Goal: Task Accomplishment & Management: Manage account settings

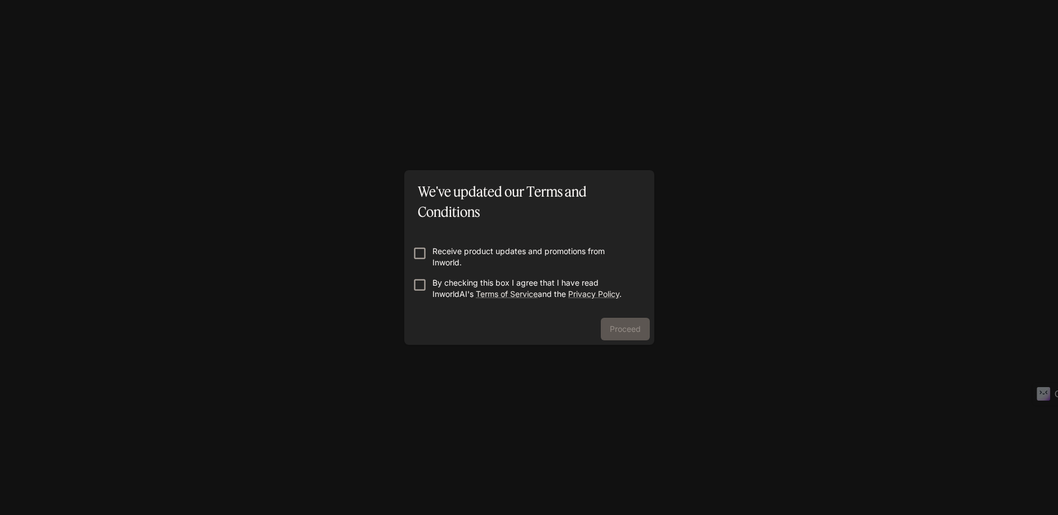
click at [456, 284] on p "By checking this box I agree that I have read InworldAI's Terms of Service and …" at bounding box center [534, 288] width 203 height 23
click at [625, 325] on button "Proceed" at bounding box center [625, 329] width 49 height 23
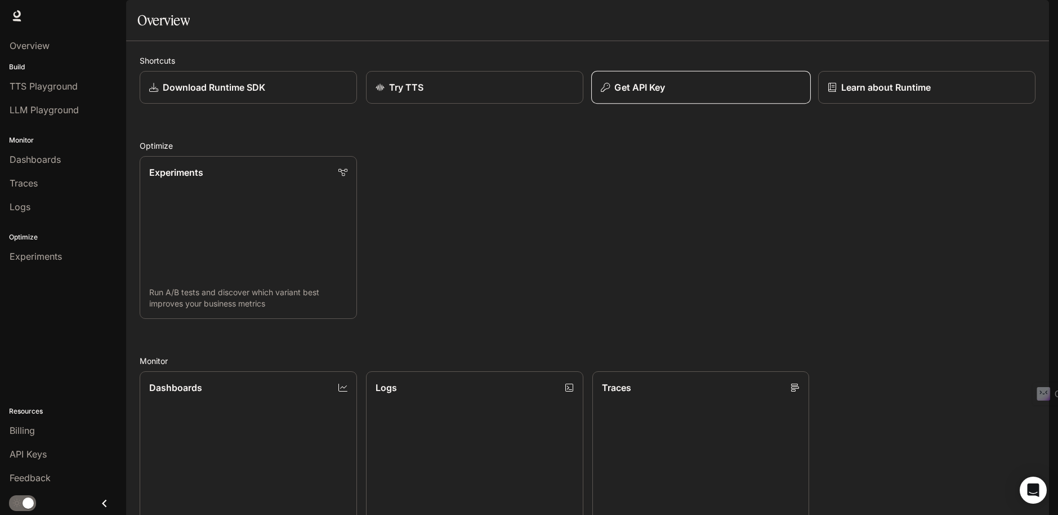
click at [668, 94] on div "Get API Key" at bounding box center [701, 88] width 200 height 14
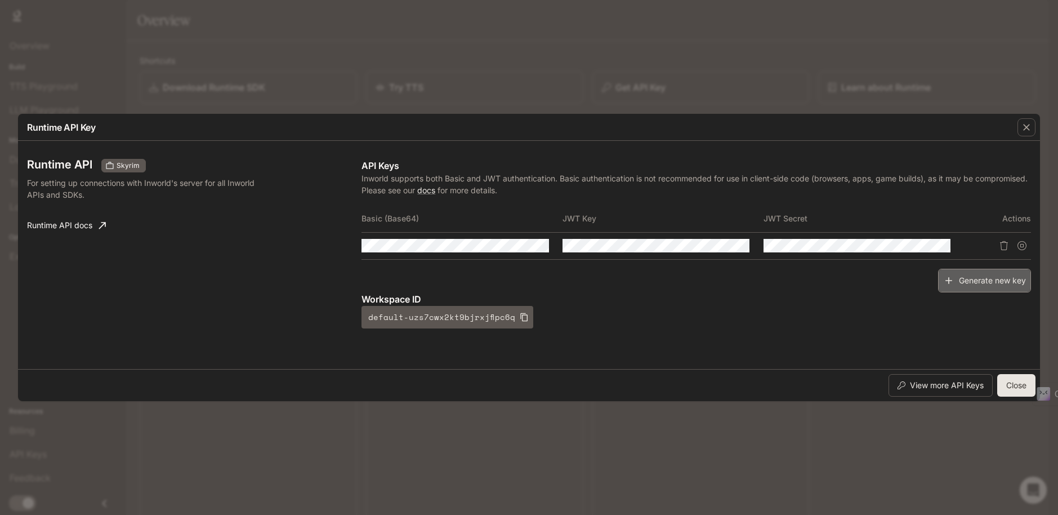
click at [978, 280] on button "Generate new key" at bounding box center [984, 281] width 93 height 24
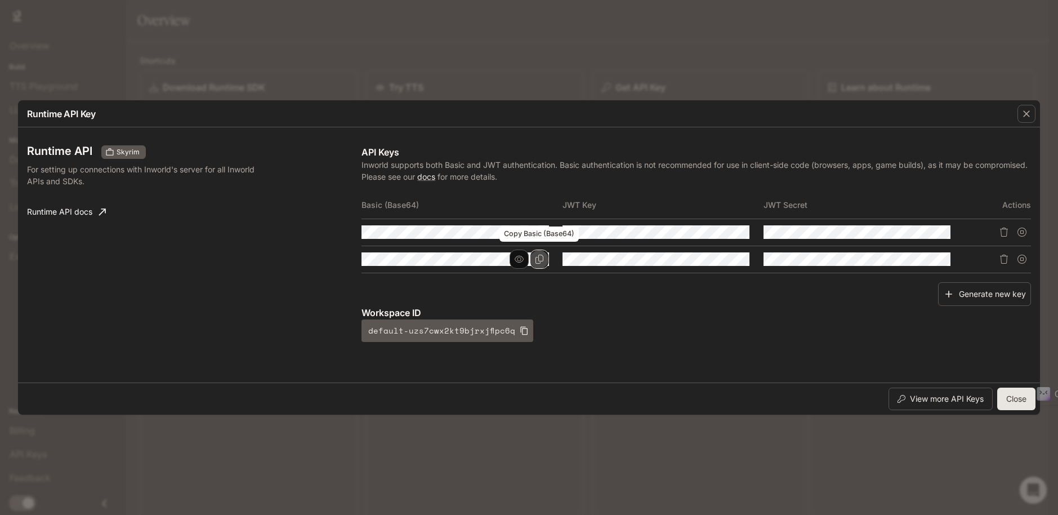
click at [540, 258] on icon "Copy Basic (Base64)" at bounding box center [539, 259] width 9 height 9
click at [739, 259] on icon "Copy Key" at bounding box center [740, 259] width 9 height 9
click at [946, 260] on icon "Copy Secret" at bounding box center [941, 259] width 9 height 9
click at [1029, 117] on icon "button" at bounding box center [1026, 113] width 11 height 11
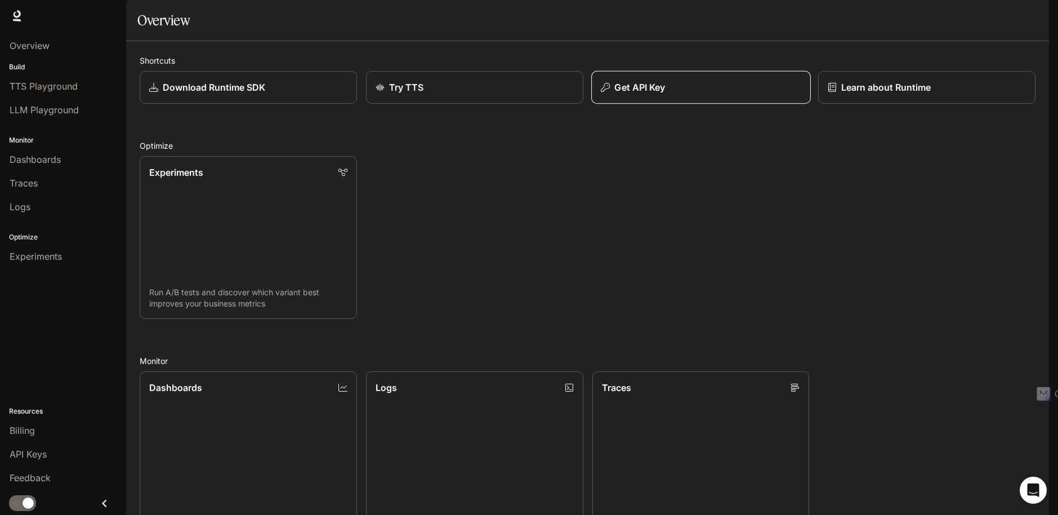
click at [744, 94] on div "Get API Key" at bounding box center [701, 88] width 200 height 14
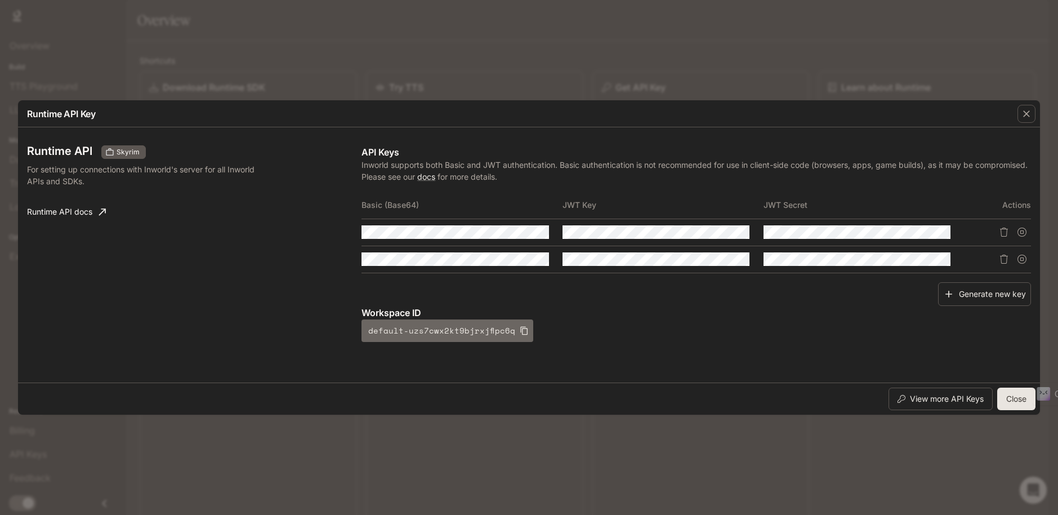
click at [520, 328] on icon "button" at bounding box center [524, 330] width 9 height 9
click at [1005, 260] on icon "Delete API key" at bounding box center [1004, 259] width 9 height 9
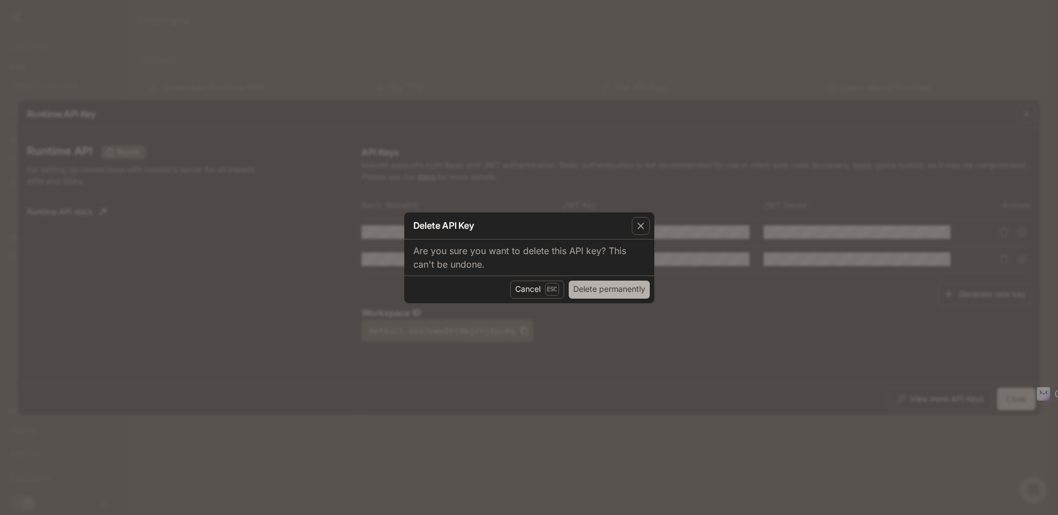
click at [611, 285] on button "Delete permanently" at bounding box center [609, 290] width 81 height 18
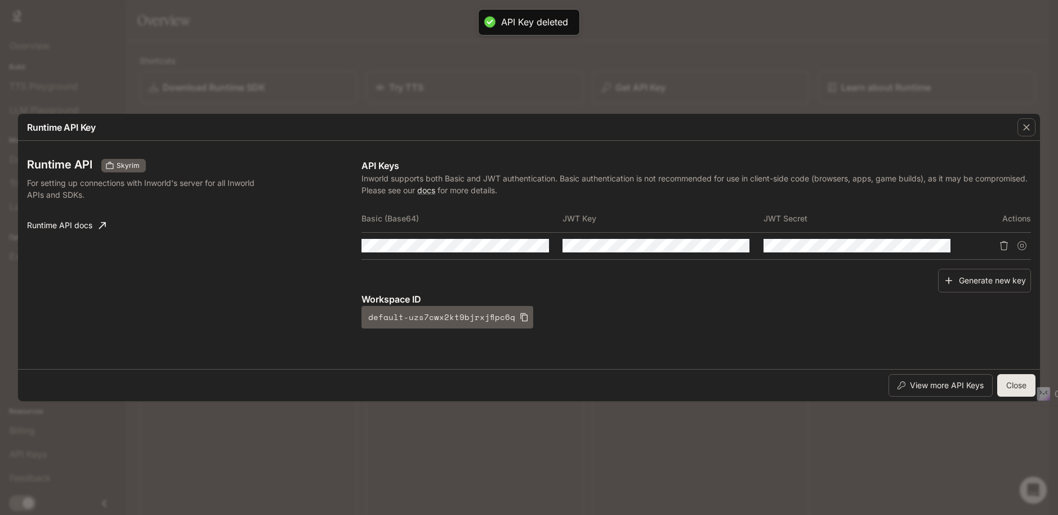
click at [1005, 242] on icon "Delete API key" at bounding box center [1004, 245] width 8 height 9
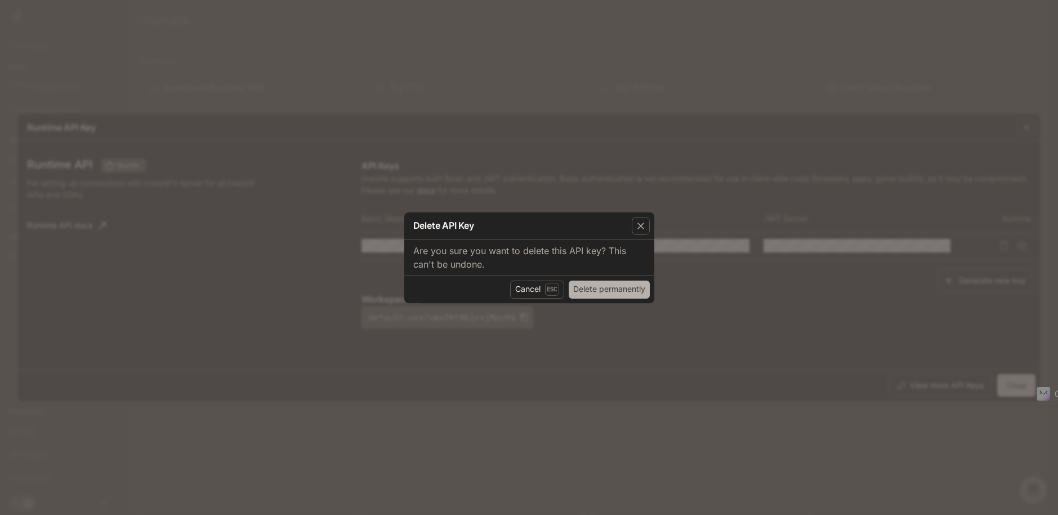
click at [643, 290] on button "Delete permanently" at bounding box center [609, 290] width 81 height 18
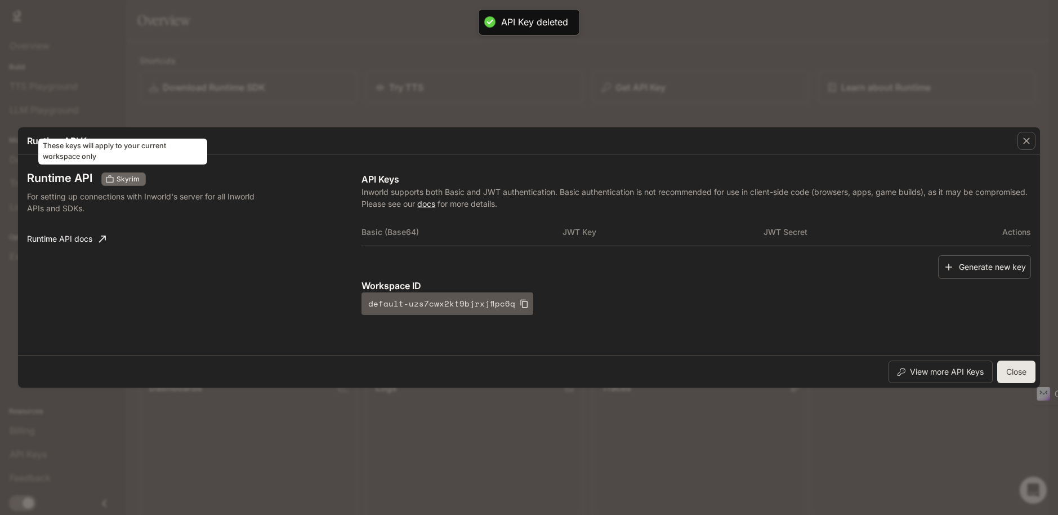
click at [127, 179] on span "Skyrim" at bounding box center [128, 179] width 32 height 10
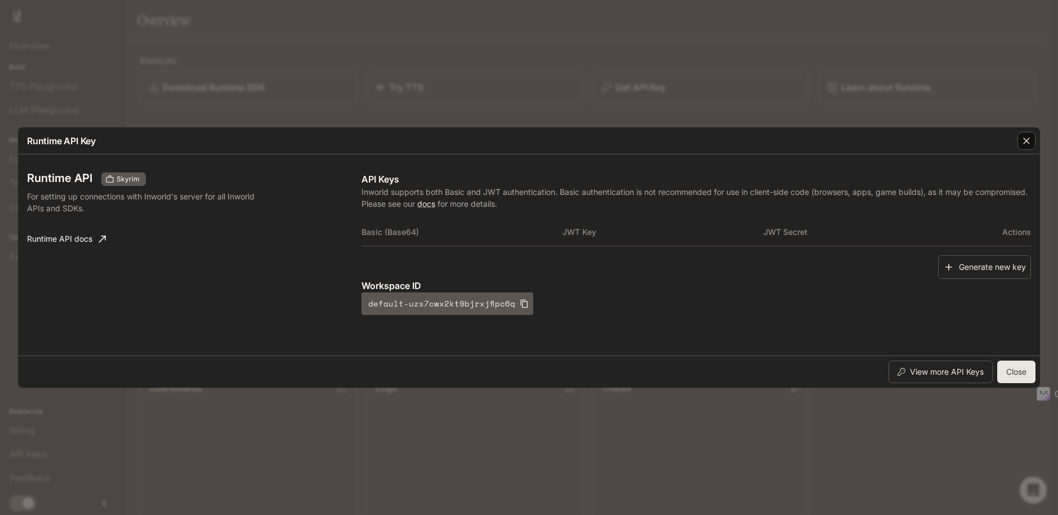
click at [1030, 145] on icon "button" at bounding box center [1026, 140] width 11 height 11
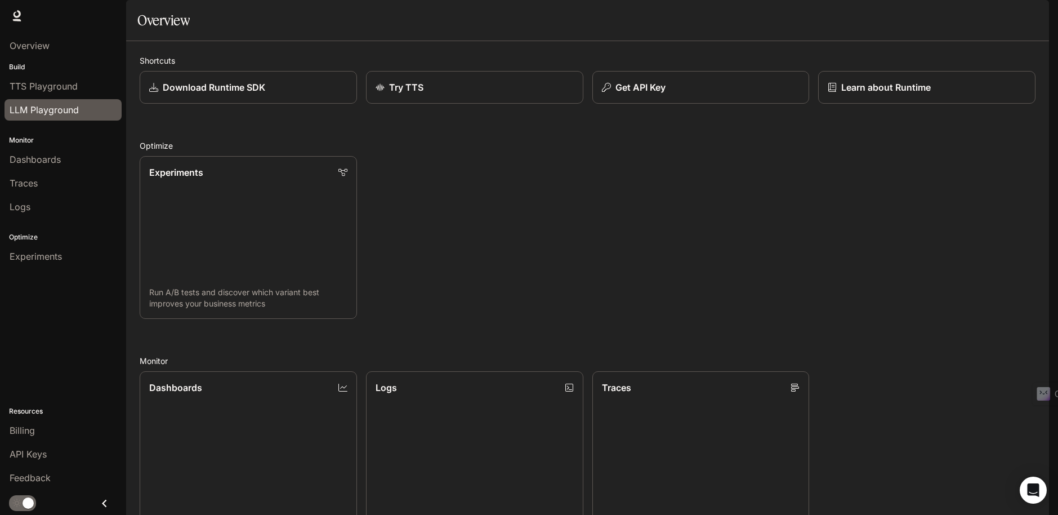
click at [23, 109] on span "LLM Playground" at bounding box center [44, 110] width 69 height 14
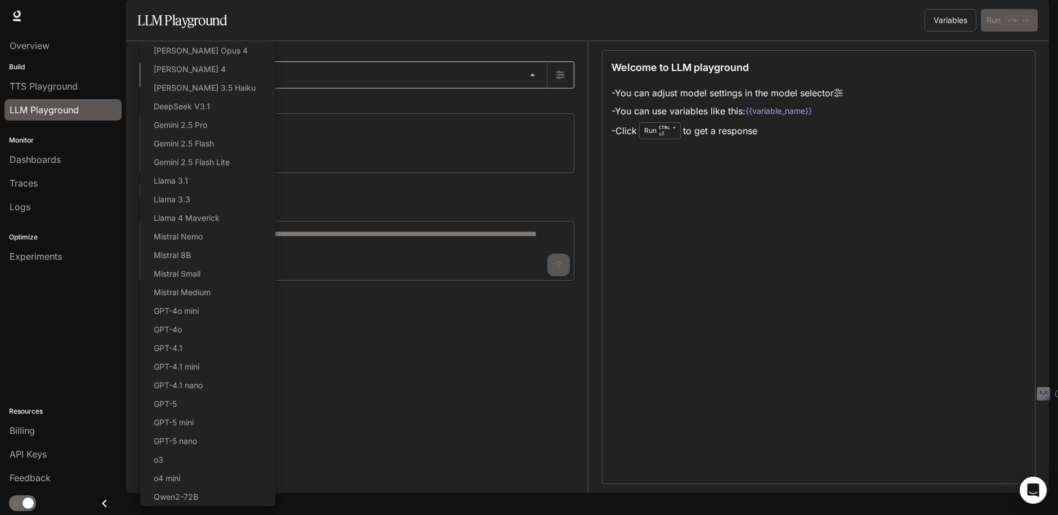
click at [482, 105] on body "Skip to main content Runtime Runtime Documentation Documentation Portal Overvie…" at bounding box center [529, 257] width 1058 height 515
click at [207, 146] on p "Gemini 2.5 Flash" at bounding box center [184, 143] width 60 height 12
type input "**********"
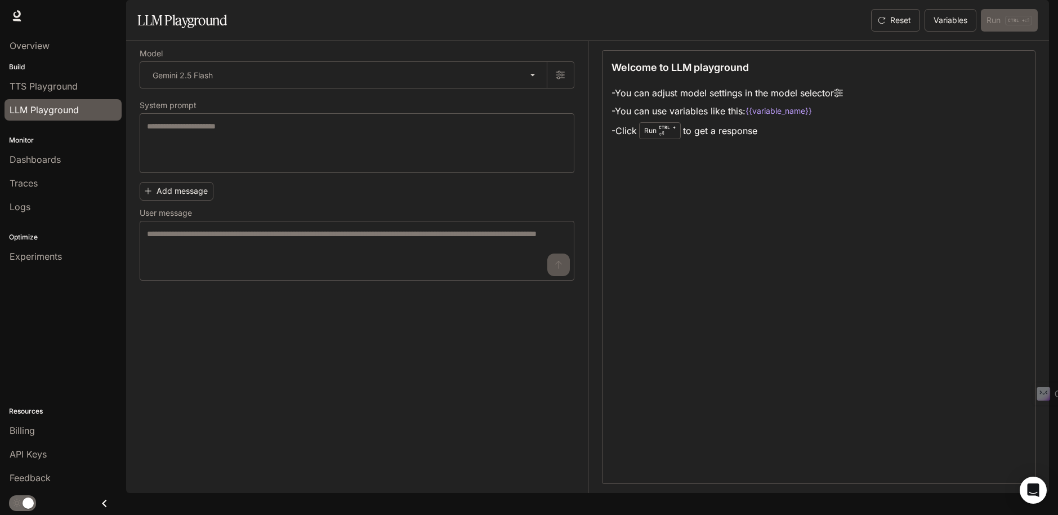
click at [207, 146] on div "* ​" at bounding box center [357, 143] width 435 height 60
click at [60, 467] on link "Feedback" at bounding box center [63, 477] width 117 height 21
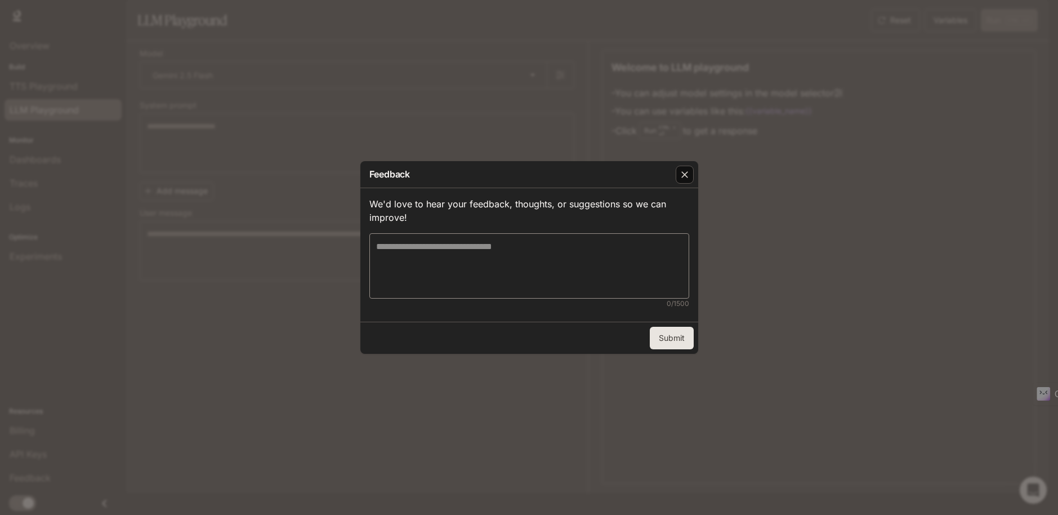
click at [685, 181] on div "button" at bounding box center [685, 175] width 18 height 18
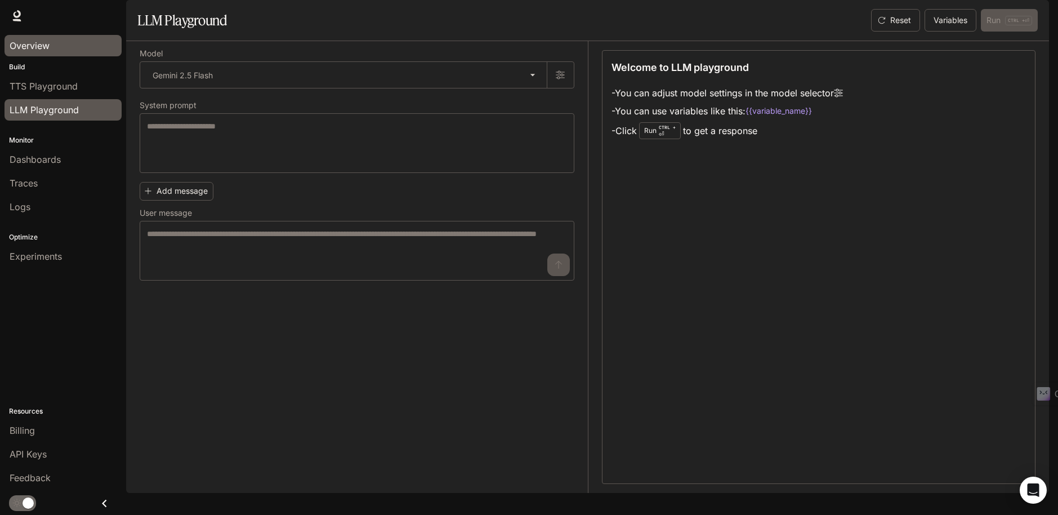
click at [59, 56] on link "Overview" at bounding box center [63, 45] width 117 height 21
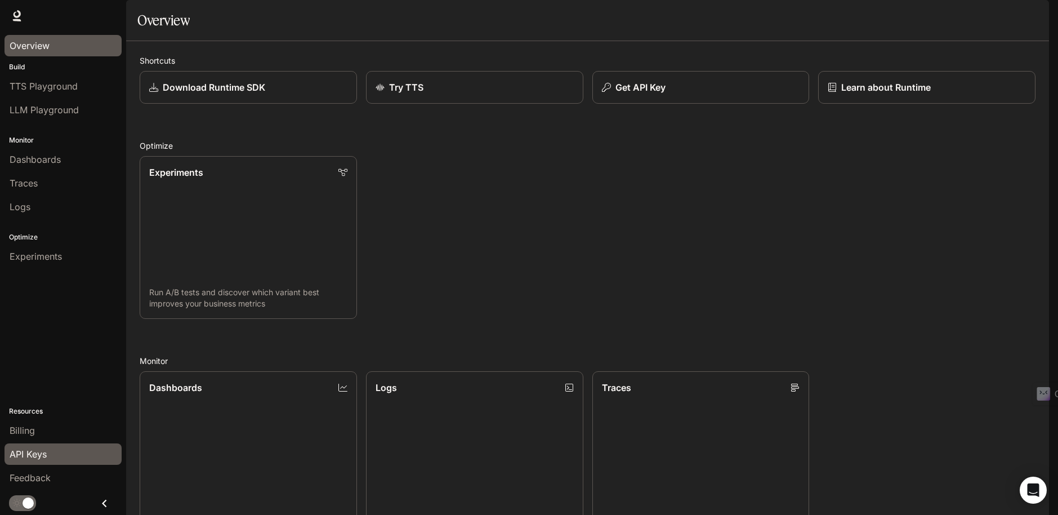
click at [64, 454] on div "API Keys" at bounding box center [63, 454] width 107 height 14
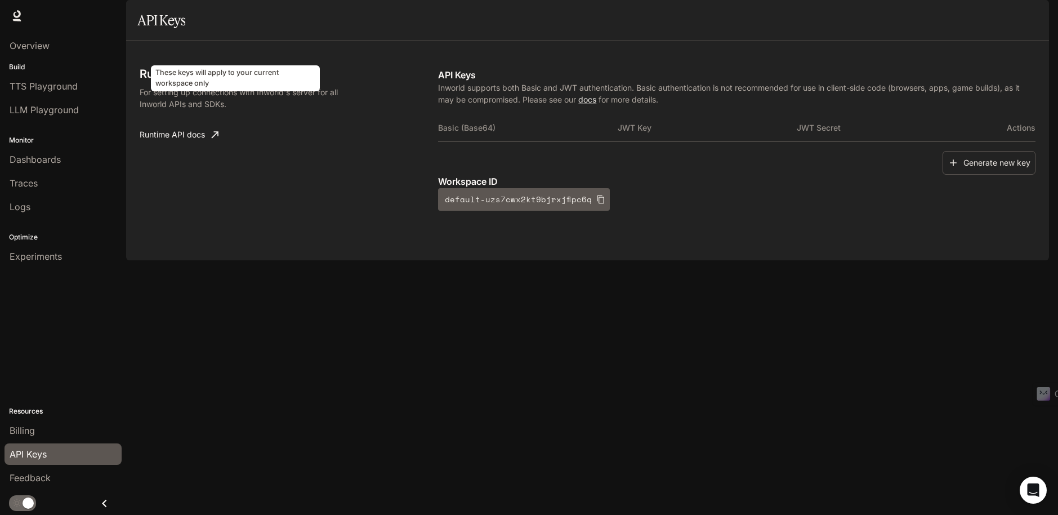
click at [232, 80] on span "Skyrim" at bounding box center [241, 75] width 32 height 10
click at [181, 79] on h3 "Runtime API" at bounding box center [172, 73] width 65 height 11
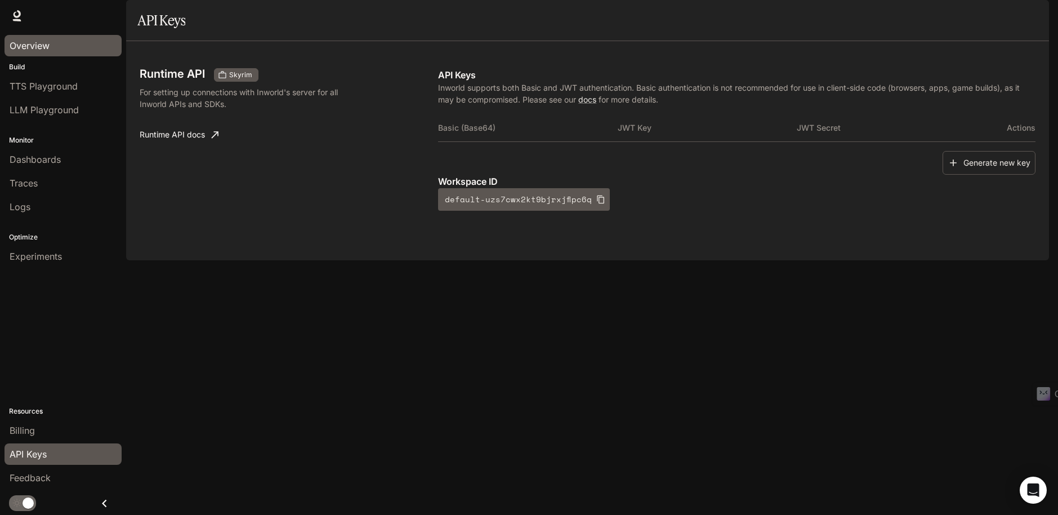
click at [42, 37] on link "Overview" at bounding box center [63, 45] width 117 height 21
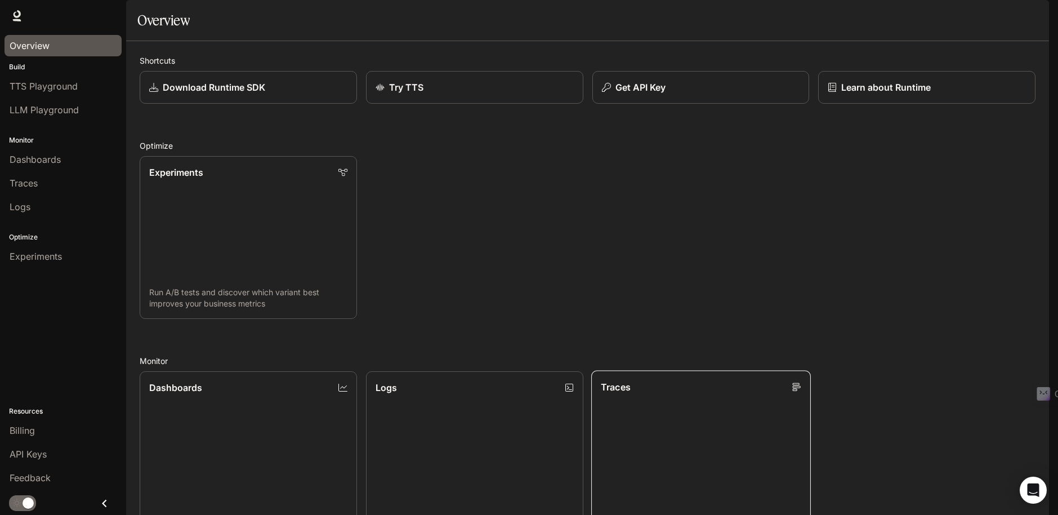
scroll to position [285, 0]
click at [1033, 490] on icon "Open Intercom Messenger" at bounding box center [1033, 490] width 13 height 15
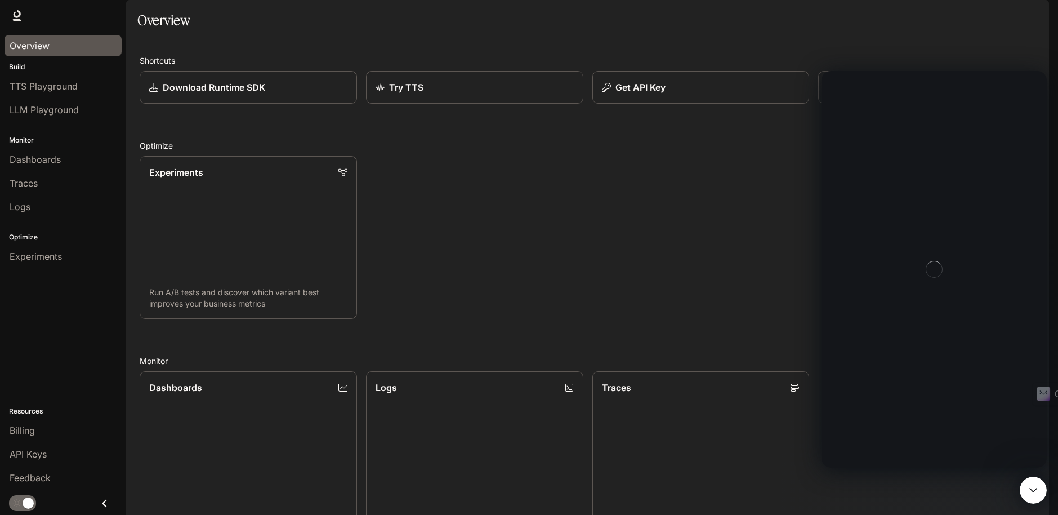
scroll to position [0, 0]
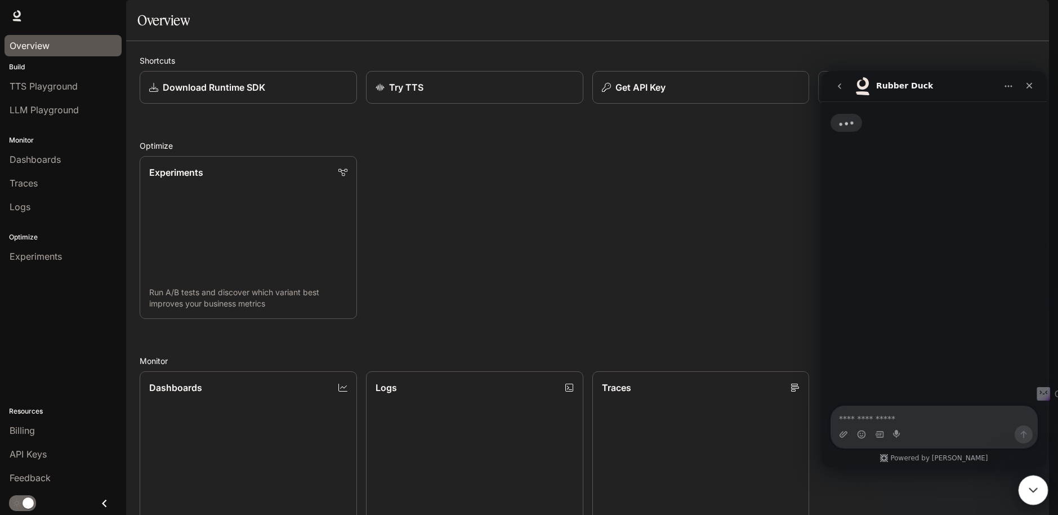
click at [1027, 488] on icon "Close Intercom Messenger" at bounding box center [1032, 489] width 14 height 14
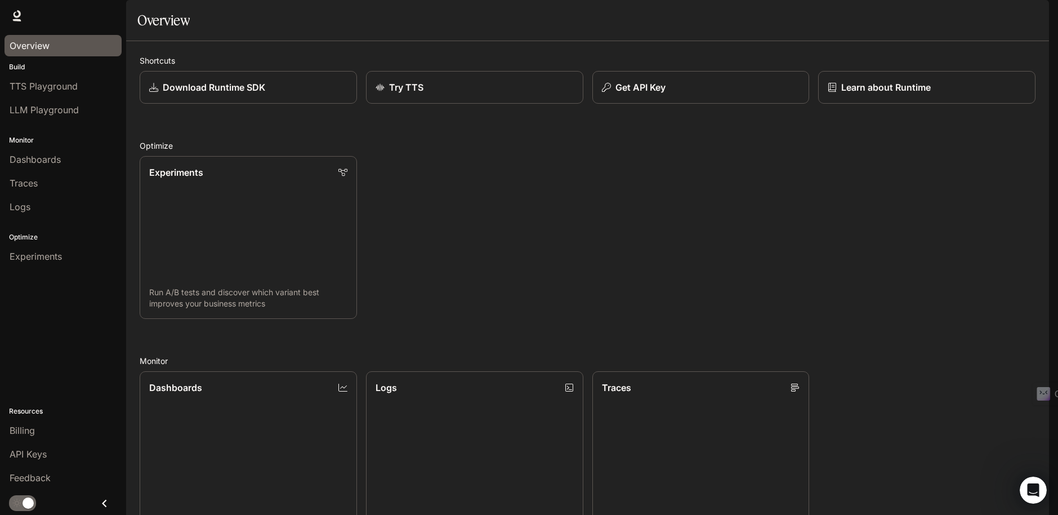
click at [104, 509] on icon "Close drawer" at bounding box center [104, 503] width 15 height 15
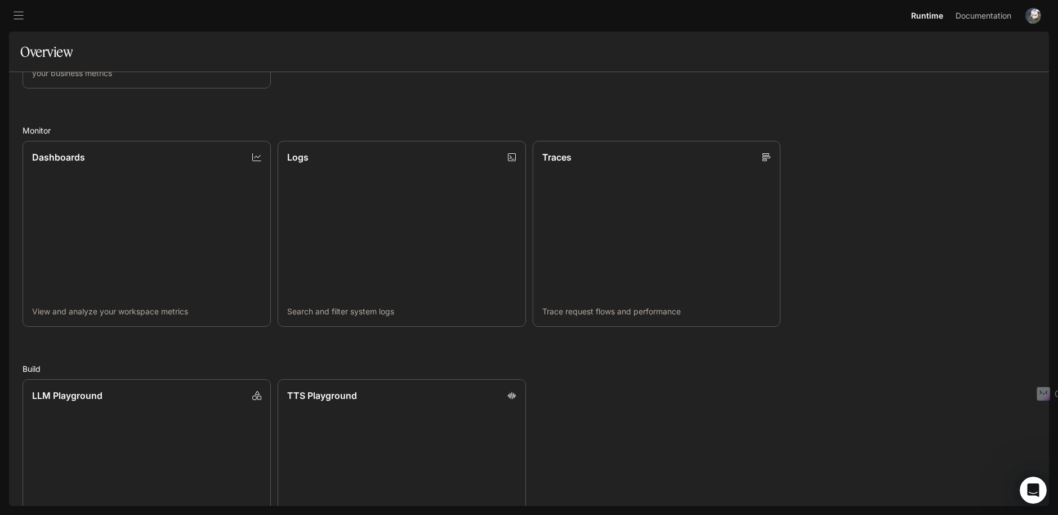
scroll to position [309, 0]
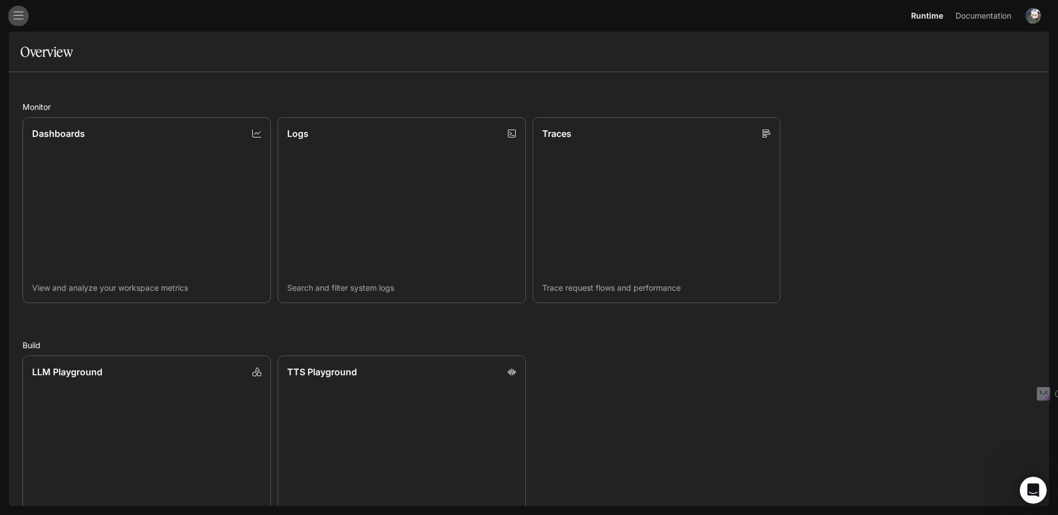
click at [20, 16] on icon "open drawer" at bounding box center [18, 15] width 11 height 11
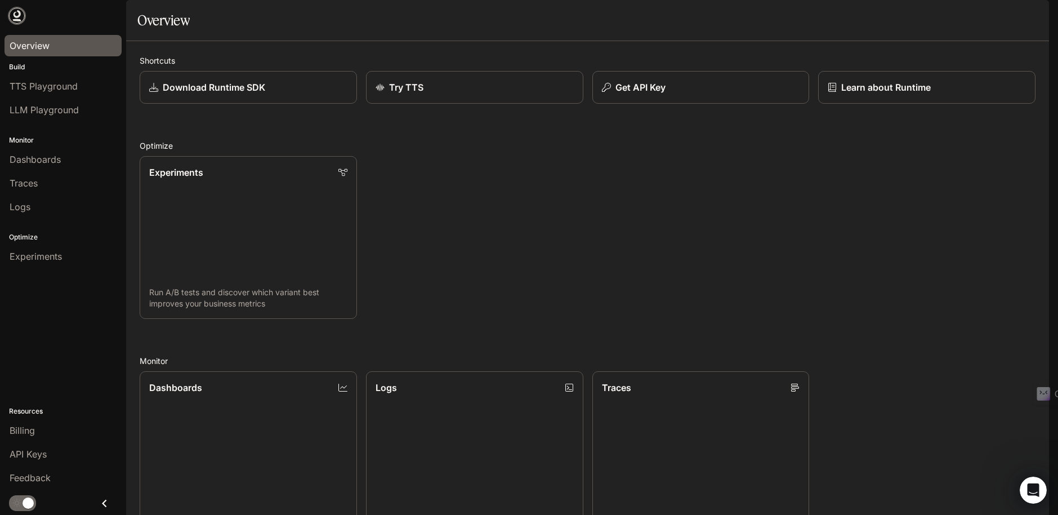
click at [20, 16] on icon at bounding box center [16, 15] width 11 height 11
click at [1038, 15] on img "button" at bounding box center [1034, 16] width 16 height 16
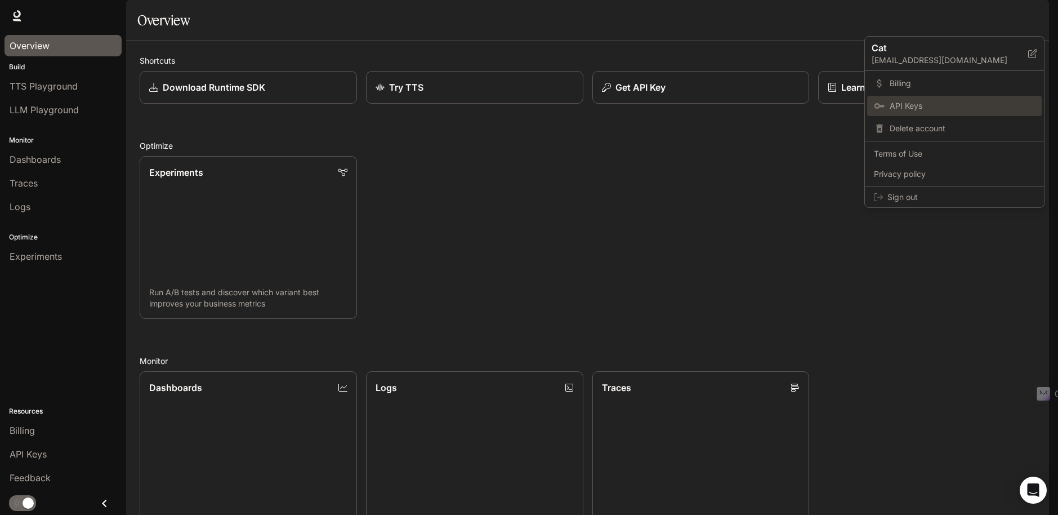
click at [957, 105] on span "API Keys" at bounding box center [962, 105] width 145 height 11
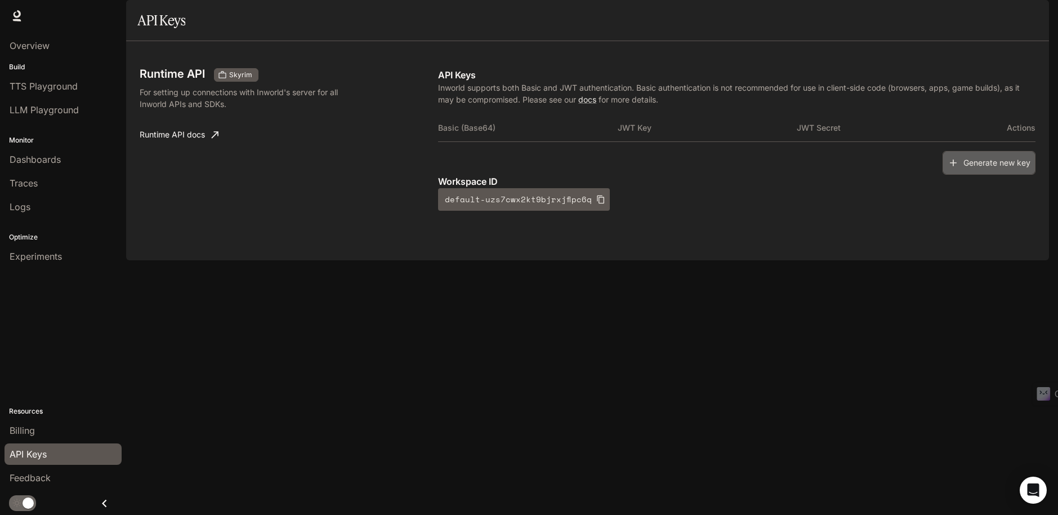
click at [960, 175] on button "Generate new key" at bounding box center [989, 163] width 93 height 24
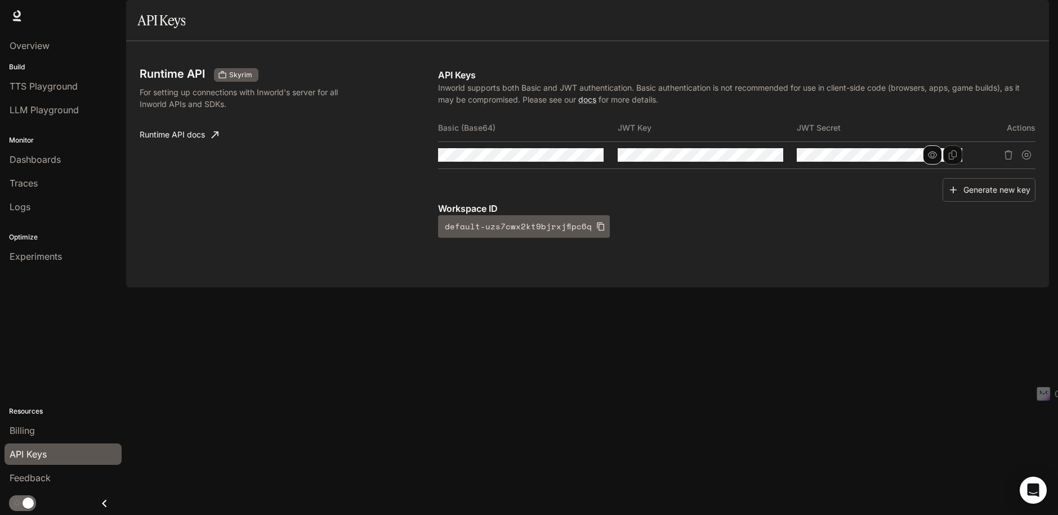
click at [935, 159] on icon "button" at bounding box center [932, 154] width 9 height 9
click at [758, 164] on button "button" at bounding box center [753, 154] width 19 height 19
click at [571, 159] on icon "button" at bounding box center [574, 154] width 9 height 9
click at [593, 159] on icon "Copy Basic (Base64)" at bounding box center [594, 154] width 9 height 9
click at [778, 159] on icon "Copy Key" at bounding box center [773, 154] width 9 height 9
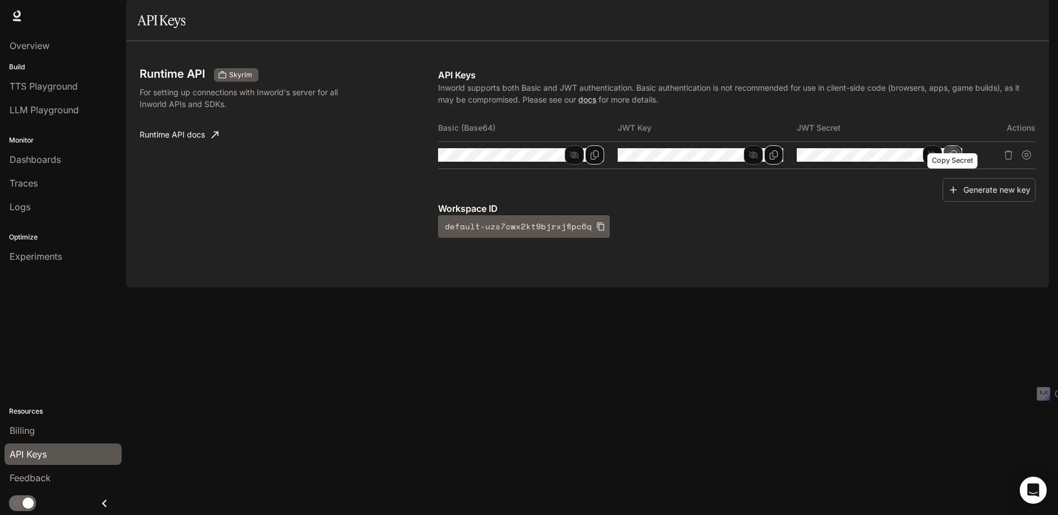
click at [956, 159] on icon "Copy Secret" at bounding box center [953, 154] width 8 height 9
